Goal: Task Accomplishment & Management: Use online tool/utility

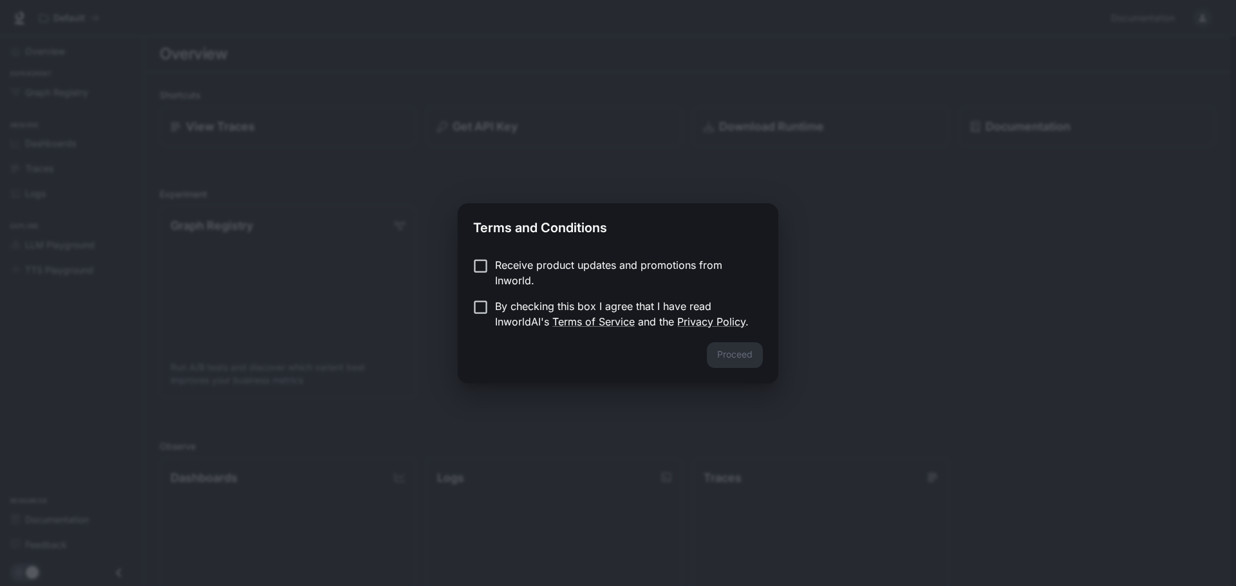
click at [495, 305] on p "By checking this box I agree that I have read InworldAI's Terms of Service and …" at bounding box center [623, 314] width 257 height 31
click at [747, 358] on button "Proceed" at bounding box center [735, 355] width 56 height 26
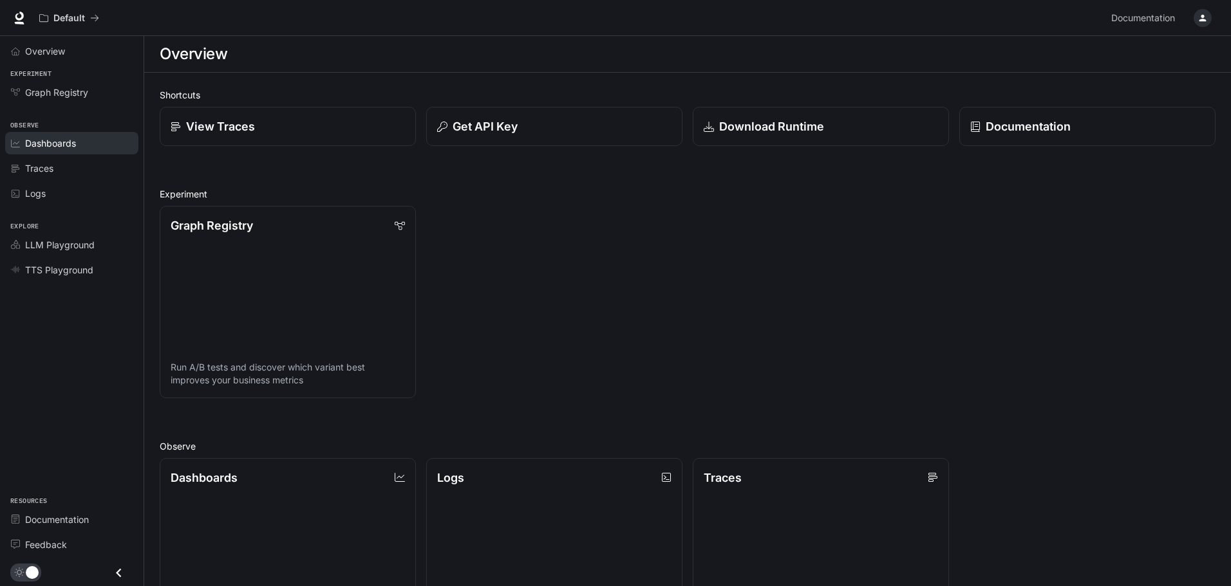
click at [73, 145] on span "Dashboards" at bounding box center [50, 143] width 51 height 14
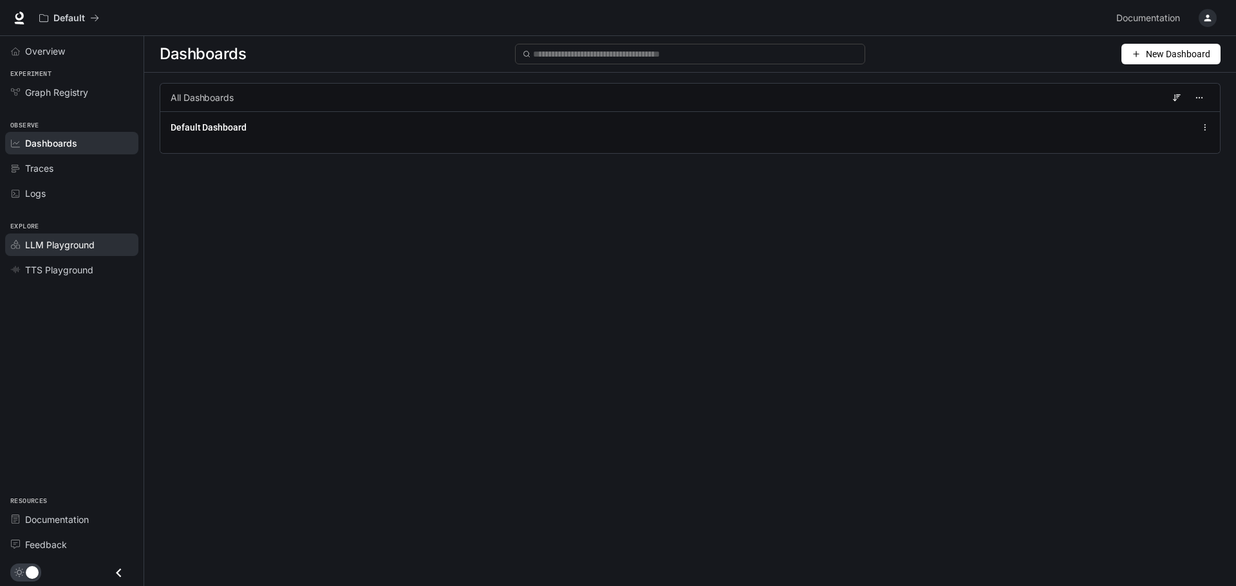
click at [57, 239] on span "LLM Playground" at bounding box center [60, 245] width 70 height 14
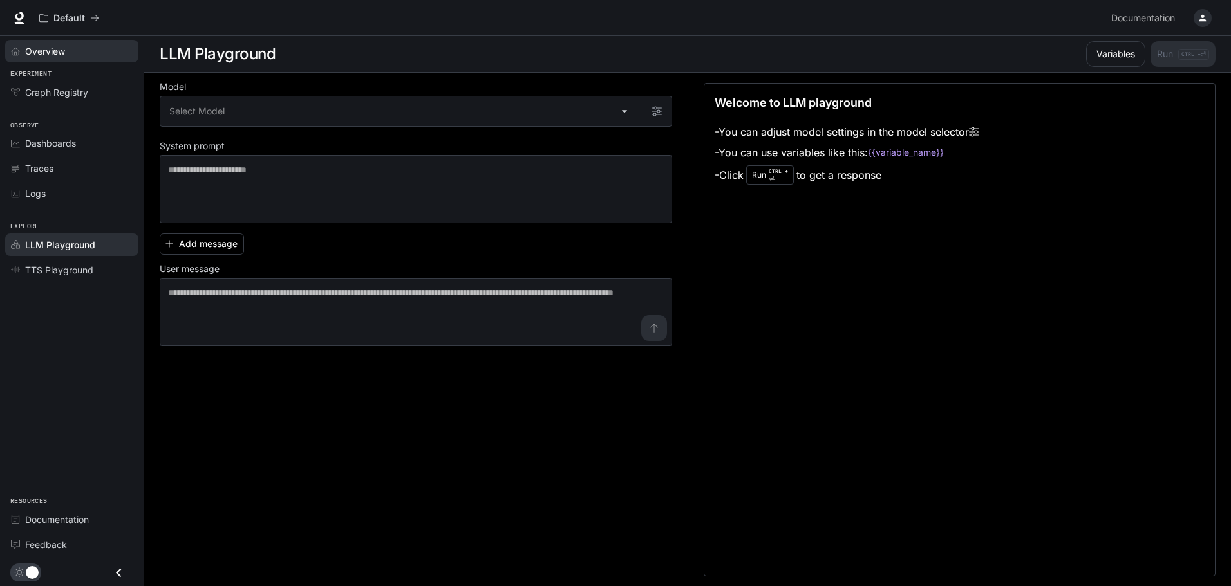
click at [74, 57] on div "Overview" at bounding box center [78, 51] width 107 height 14
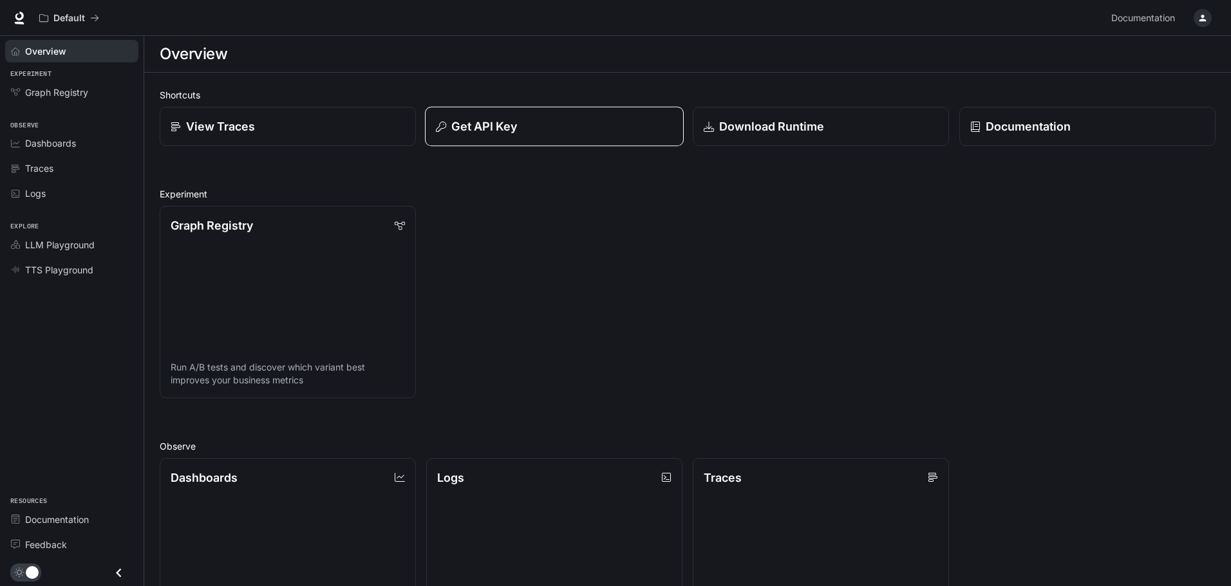
click at [612, 124] on div "Get API Key" at bounding box center [554, 126] width 237 height 17
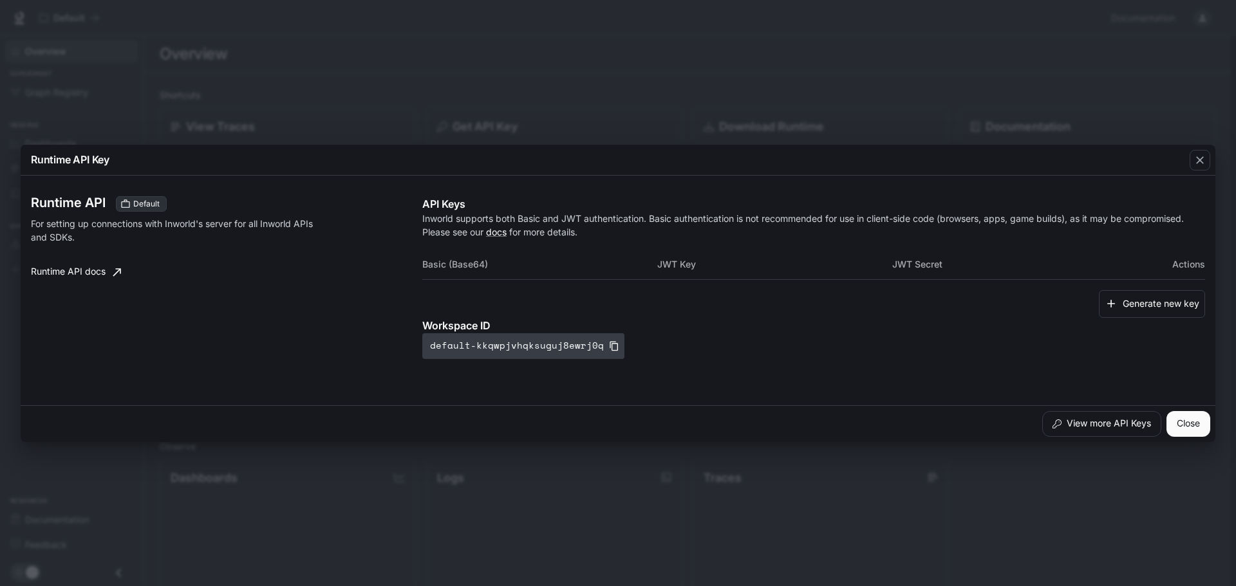
click at [609, 344] on icon "button" at bounding box center [614, 346] width 10 height 10
click at [1191, 302] on button "Generate new key" at bounding box center [1152, 304] width 106 height 28
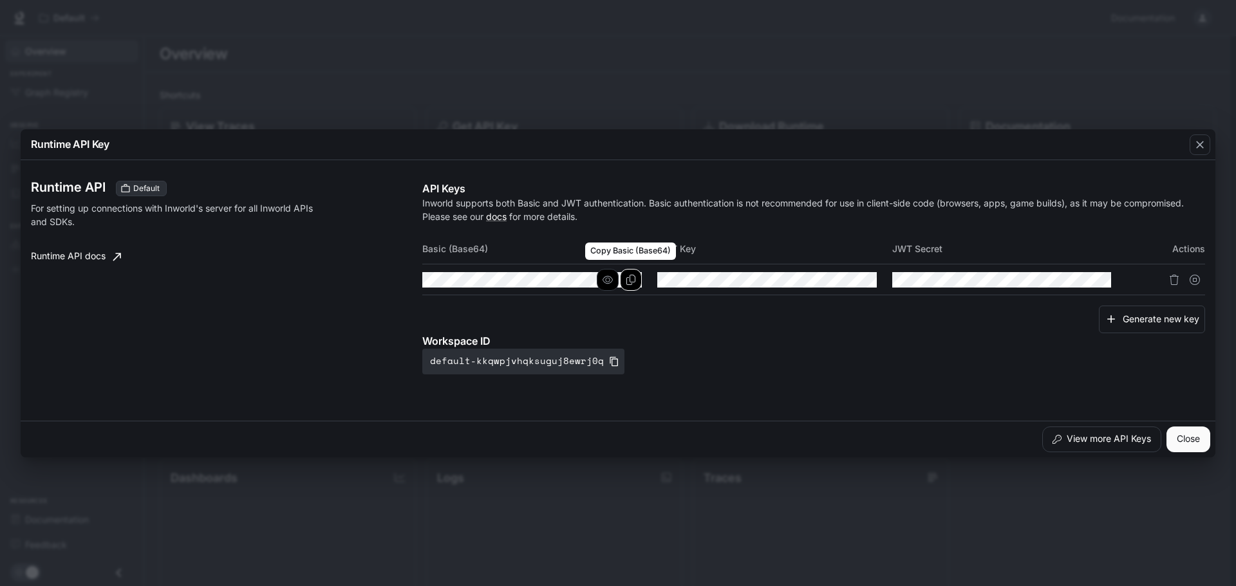
click at [640, 280] on button "Copy Basic (Base64)" at bounding box center [631, 280] width 22 height 22
